Goal: Task Accomplishment & Management: Manage account settings

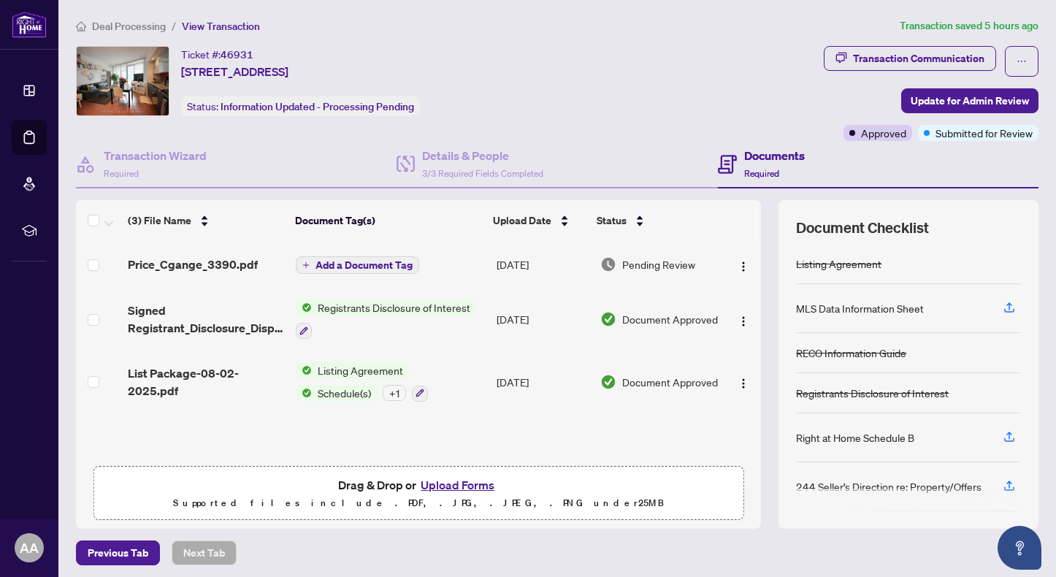
scroll to position [54, 0]
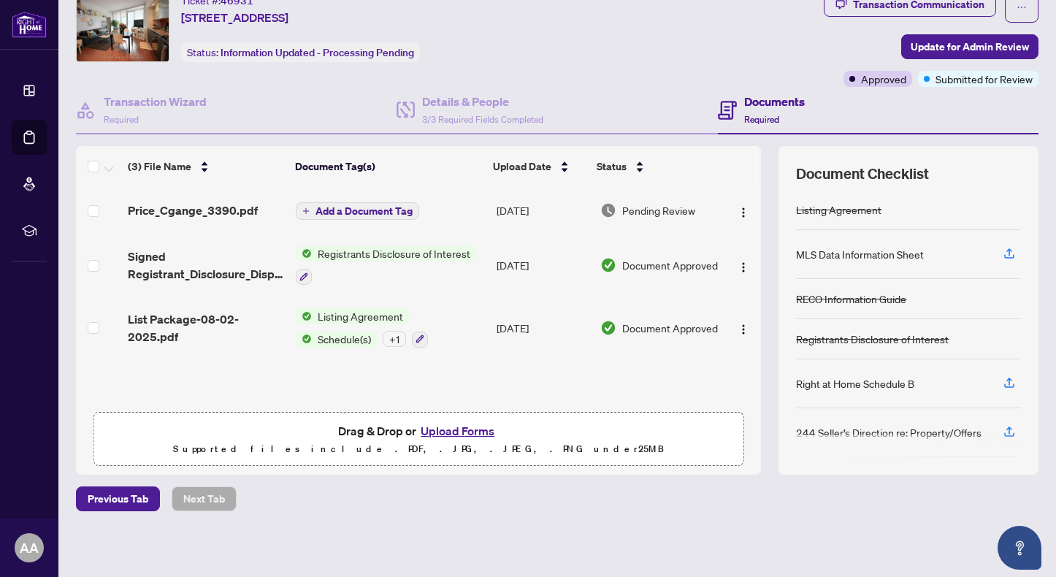
click at [394, 514] on div "Deal Processing / View Transaction Transaction saved 5 hours ago Ticket #: 4693…" at bounding box center [557, 262] width 975 height 599
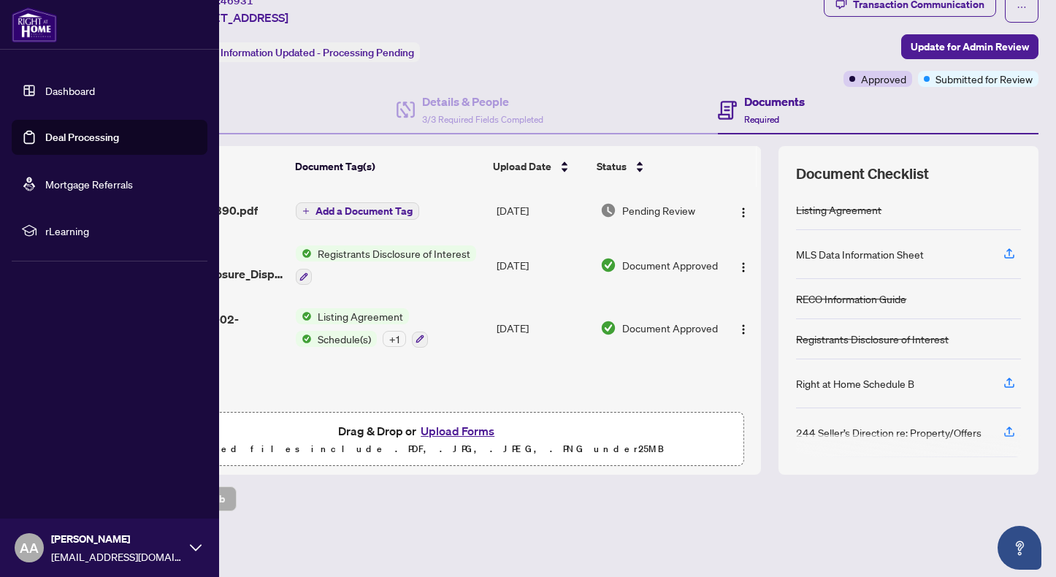
click at [45, 134] on link "Deal Processing" at bounding box center [82, 137] width 74 height 13
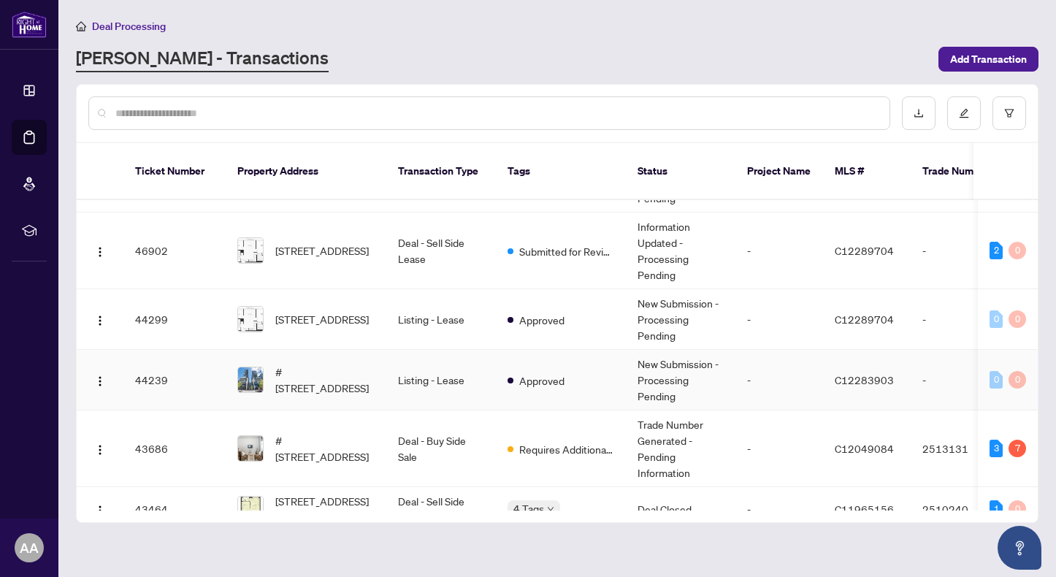
scroll to position [365, 0]
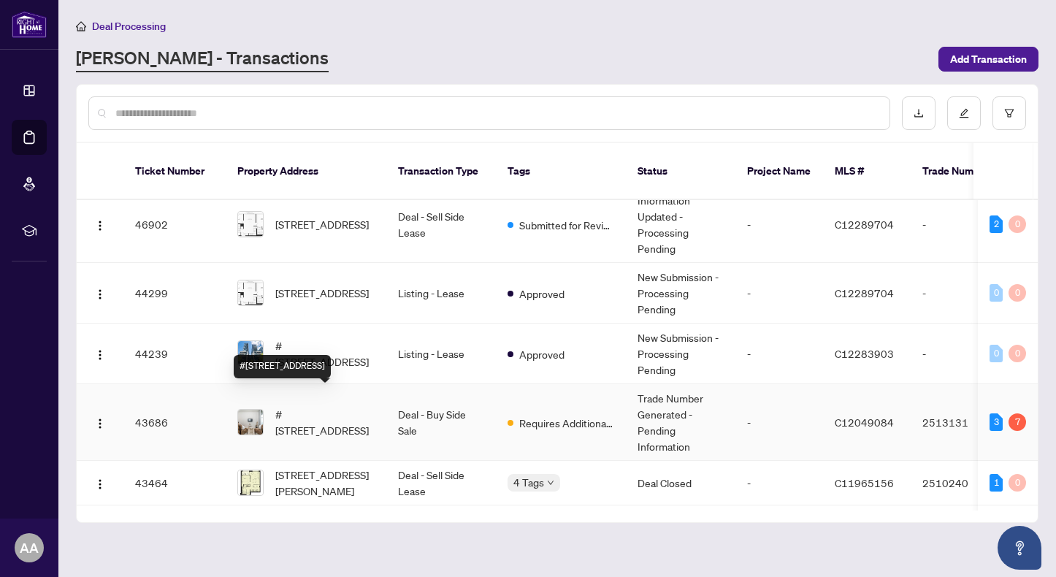
click at [328, 406] on span "#[STREET_ADDRESS]" at bounding box center [324, 422] width 99 height 32
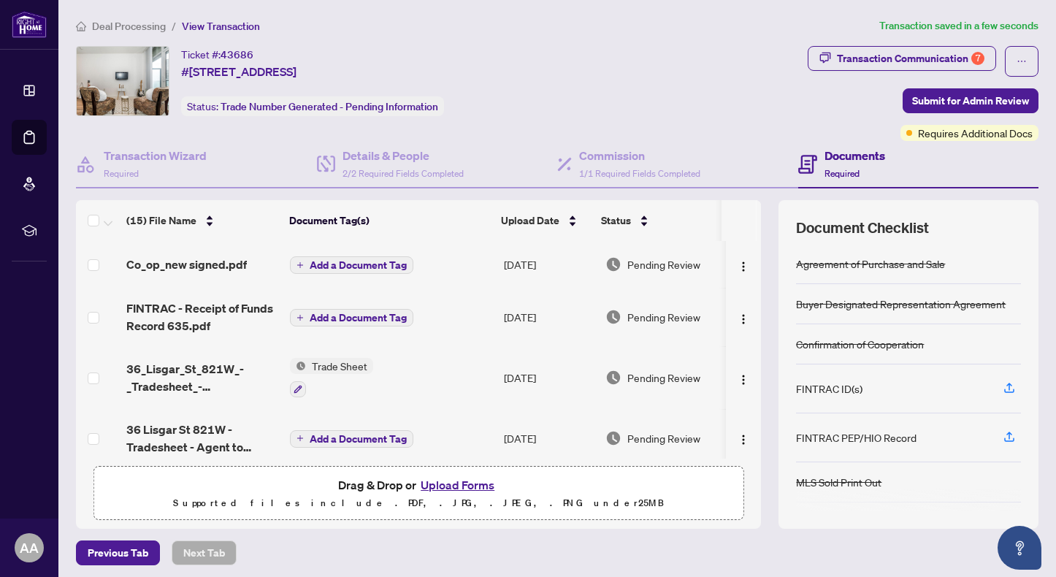
click at [356, 260] on span "Add a Document Tag" at bounding box center [358, 265] width 97 height 10
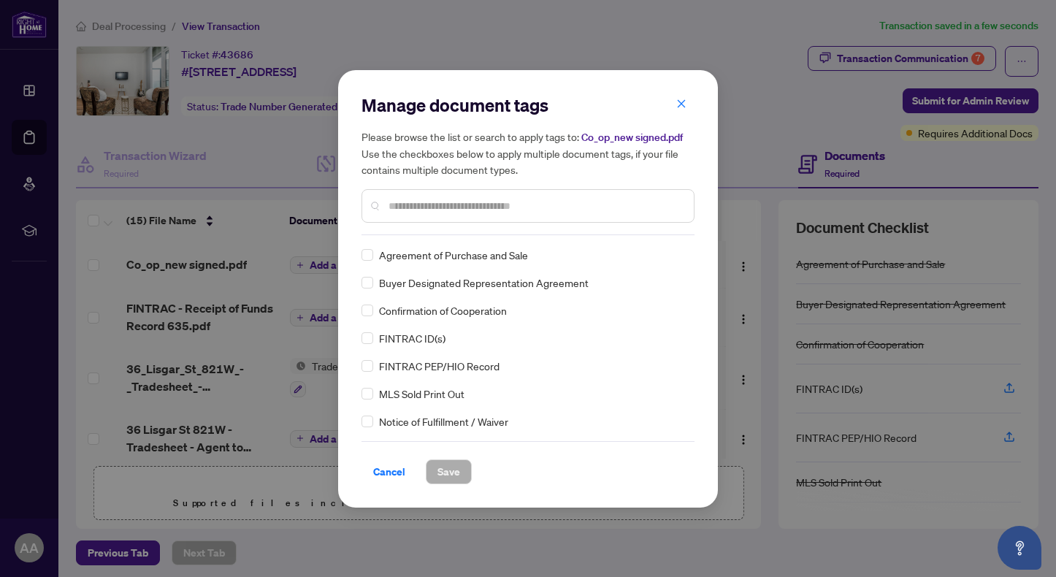
click at [435, 207] on input "text" at bounding box center [536, 206] width 294 height 16
type input "**"
click at [446, 471] on span "Save" at bounding box center [449, 471] width 23 height 23
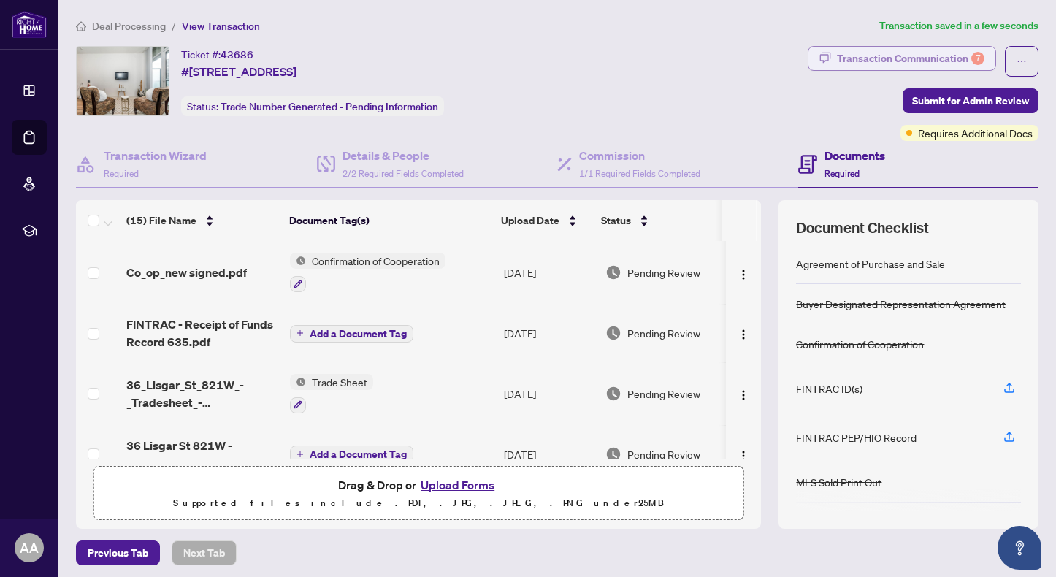
click at [958, 56] on div "Transaction Communication 7" at bounding box center [911, 58] width 148 height 23
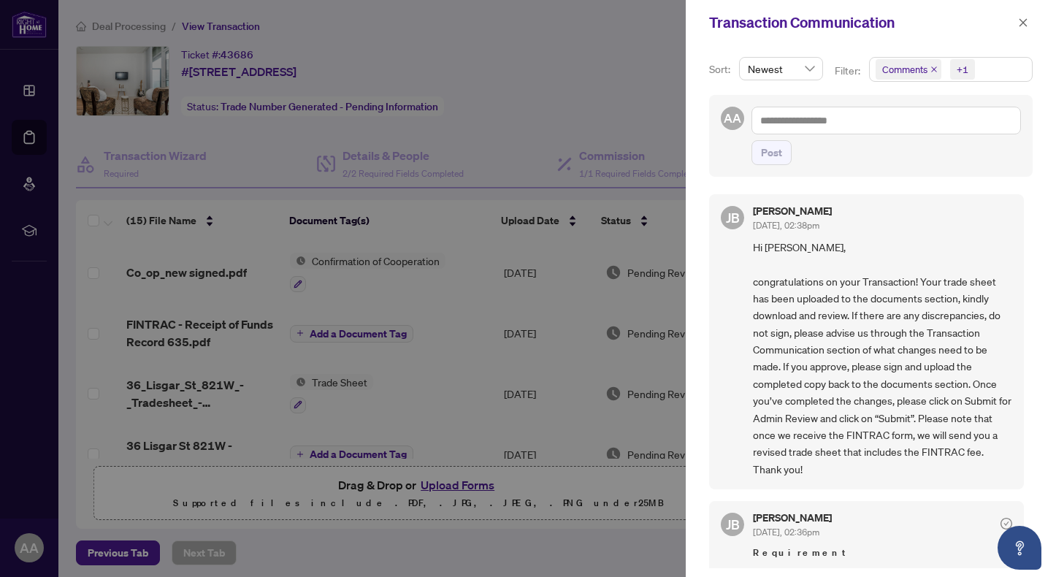
click at [590, 516] on div at bounding box center [528, 288] width 1056 height 577
click at [1024, 24] on icon "close" at bounding box center [1023, 23] width 10 height 10
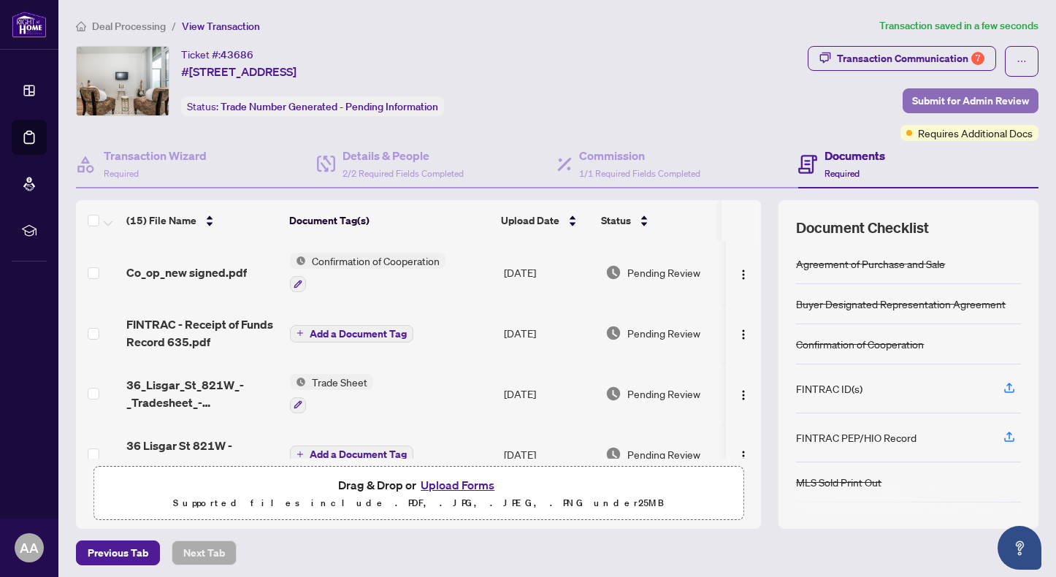
click at [953, 99] on span "Submit for Admin Review" at bounding box center [971, 100] width 117 height 23
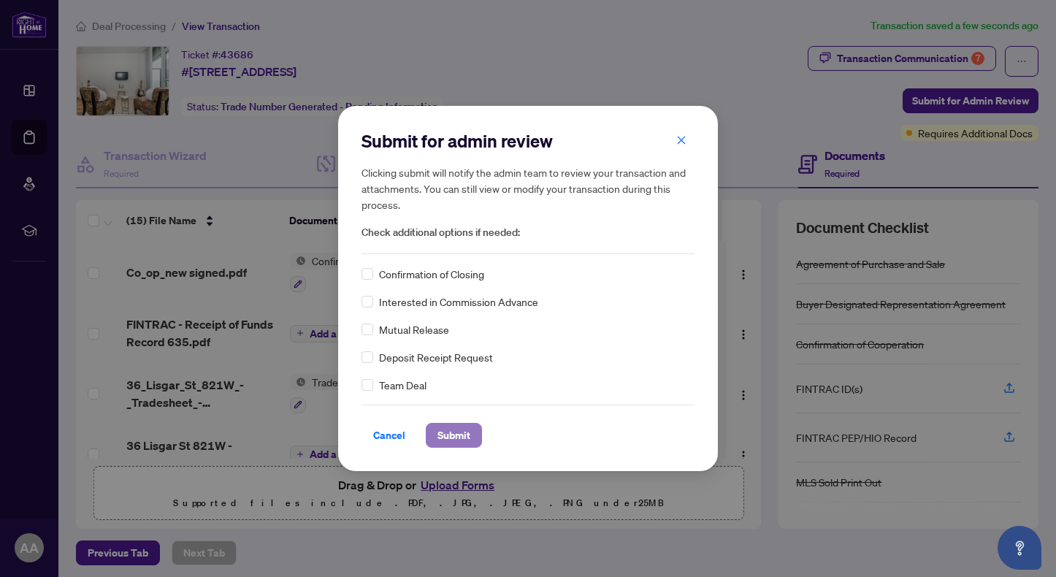
click at [450, 436] on span "Submit" at bounding box center [454, 435] width 33 height 23
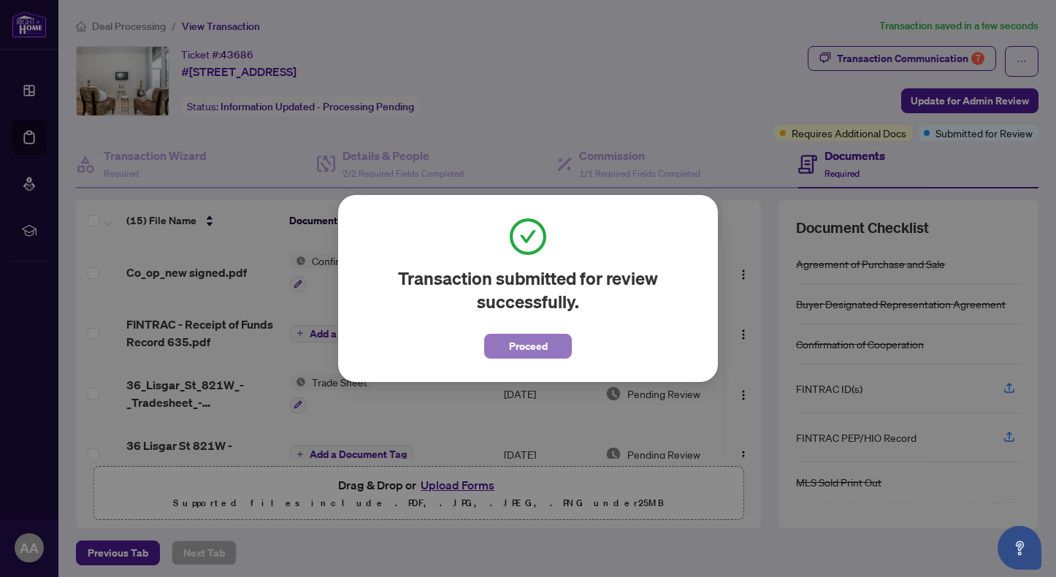
click at [541, 348] on span "Proceed" at bounding box center [528, 346] width 39 height 23
